Goal: Information Seeking & Learning: Learn about a topic

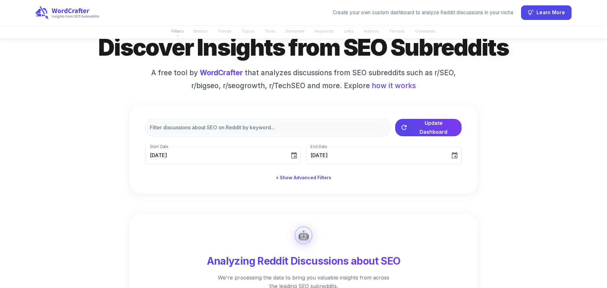
scroll to position [43, 0]
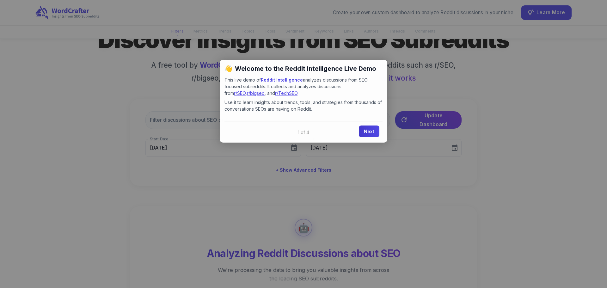
click at [365, 129] on link "Next" at bounding box center [369, 132] width 21 height 12
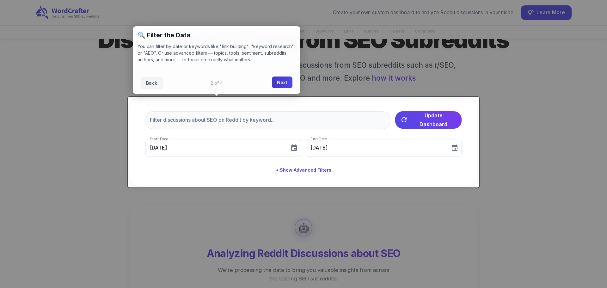
click at [286, 82] on link "Next" at bounding box center [282, 83] width 21 height 12
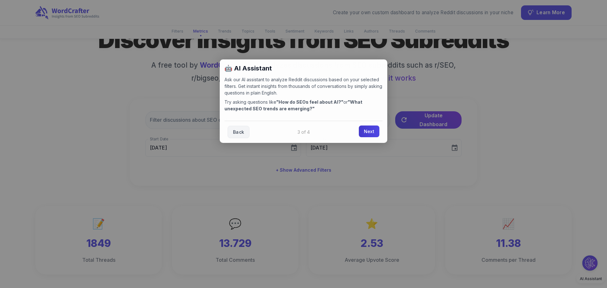
click at [370, 130] on link "Next" at bounding box center [369, 132] width 21 height 12
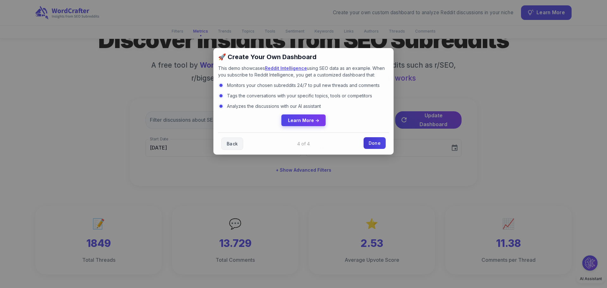
click at [375, 144] on link "Done" at bounding box center [375, 143] width 22 height 12
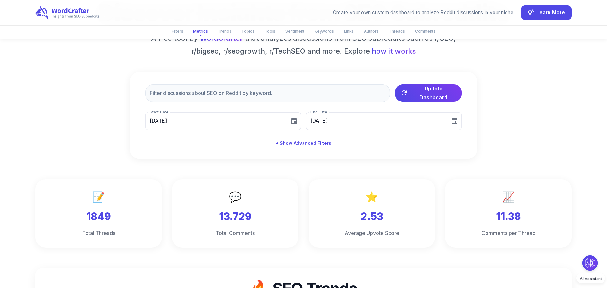
scroll to position [0, 0]
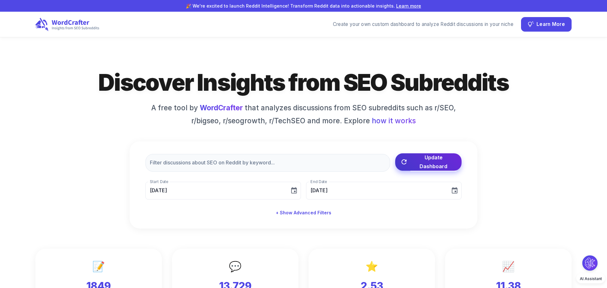
click at [431, 160] on span "Update Dashboard" at bounding box center [434, 162] width 46 height 18
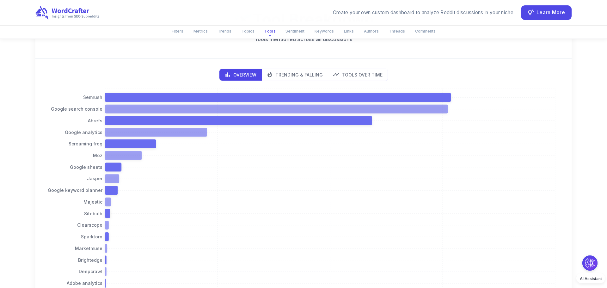
scroll to position [1017, 0]
